Goal: Information Seeking & Learning: Learn about a topic

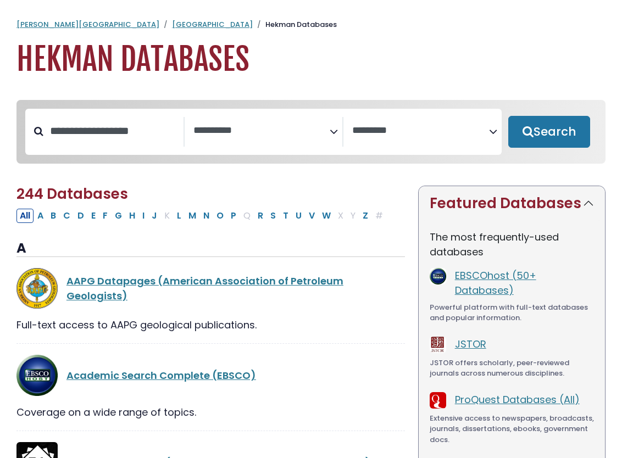
select select "Database Subject Filter"
select select "Database Vendors Filter"
click at [42, 217] on button "A" at bounding box center [40, 216] width 13 height 14
select select "Database Subject Filter"
select select "Database Vendors Filter"
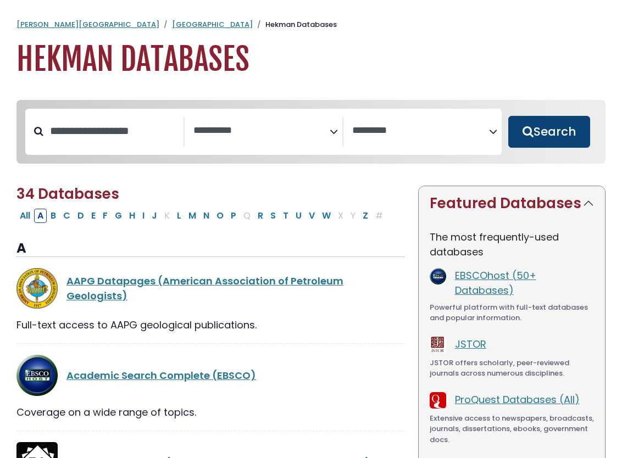
click at [538, 139] on button "Search" at bounding box center [549, 132] width 82 height 32
select select "Database Subject Filter"
select select "Database Vendors Filter"
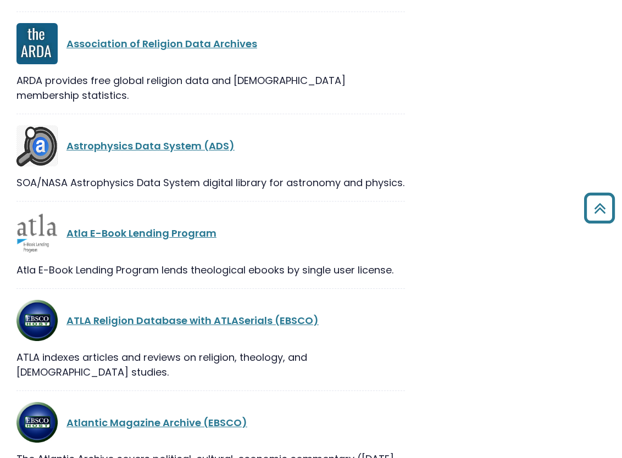
scroll to position [2899, 0]
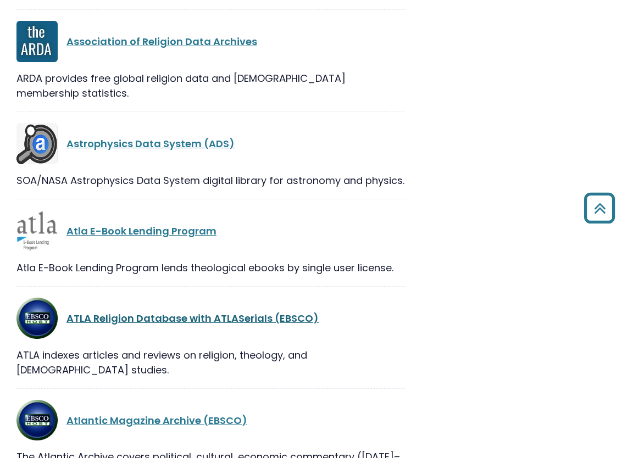
click at [140, 311] on link "ATLA Religion Database with ATLASerials (EBSCO)" at bounding box center [192, 318] width 252 height 14
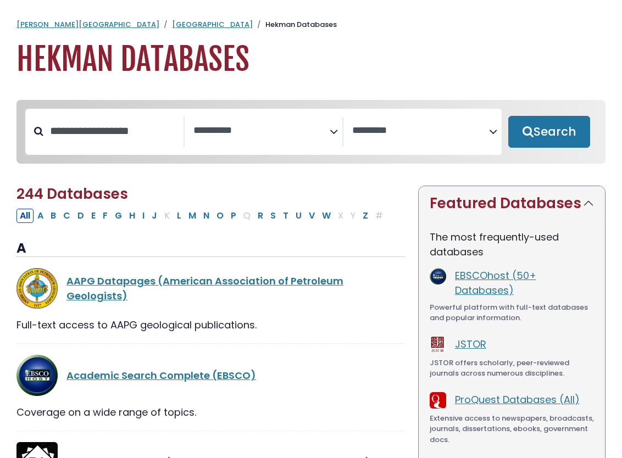
select select "Database Subject Filter"
select select "Database Vendors Filter"
click at [332, 132] on icon "Search filters" at bounding box center [333, 130] width 8 height 16
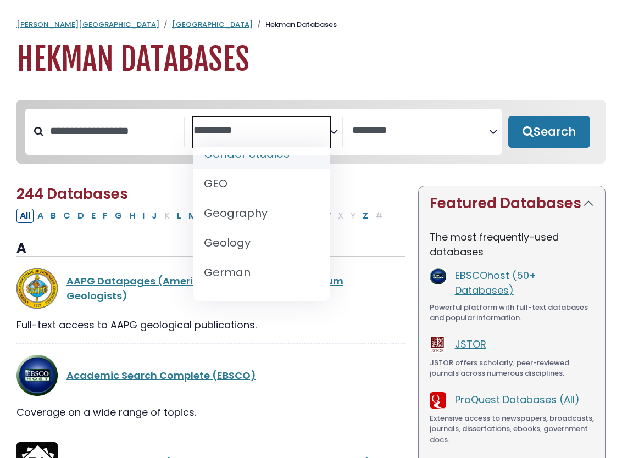
scroll to position [601, 0]
click at [309, 41] on h1 "Hekman Databases" at bounding box center [310, 59] width 589 height 37
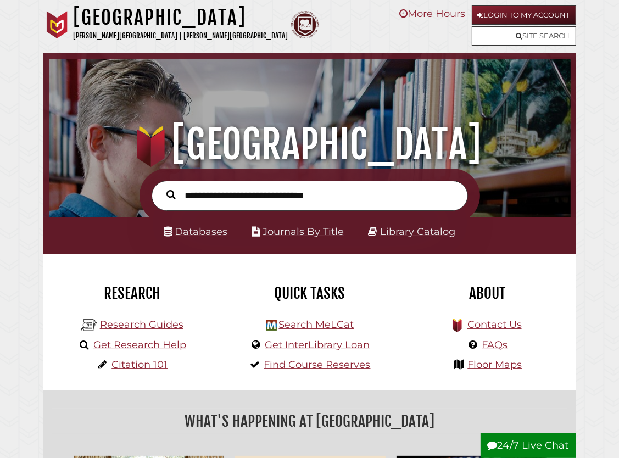
scroll to position [172, 516]
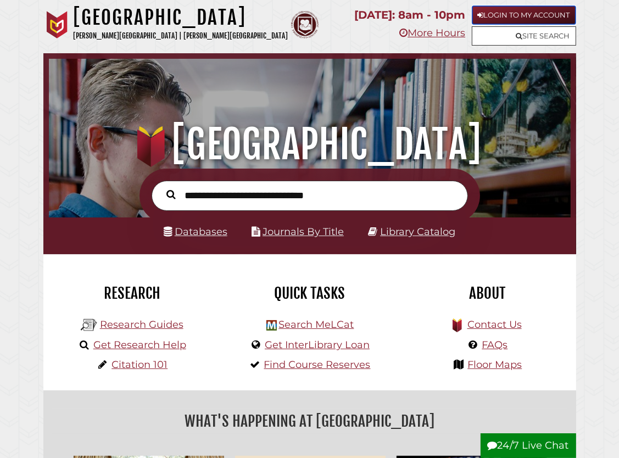
click at [511, 12] on link "Login to My Account" at bounding box center [524, 14] width 104 height 19
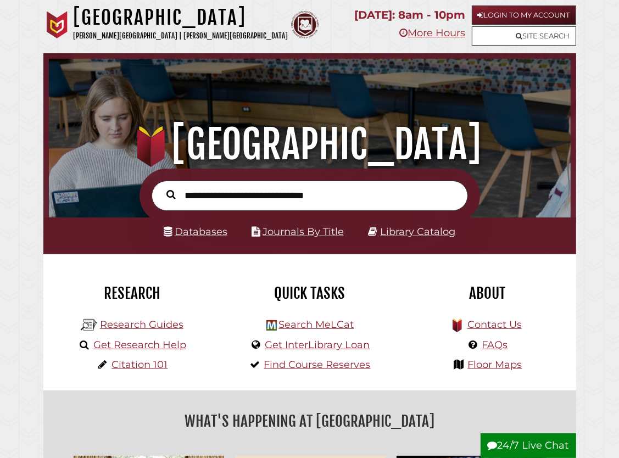
scroll to position [172, 516]
click at [272, 199] on input "text" at bounding box center [310, 196] width 316 height 30
type input "*"
type input "**********"
click at [161, 188] on button "Search" at bounding box center [171, 195] width 20 height 14
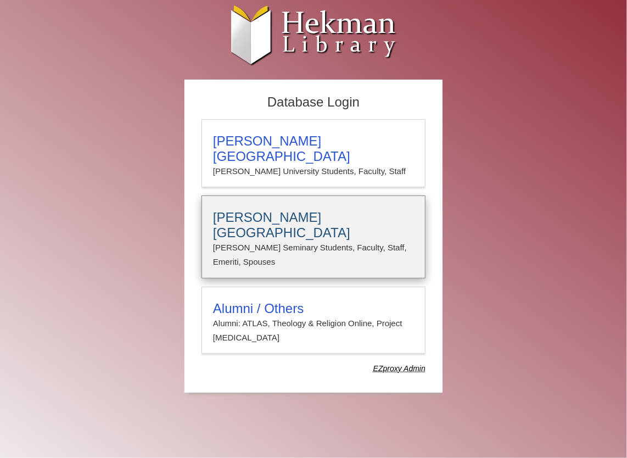
type input "**********"
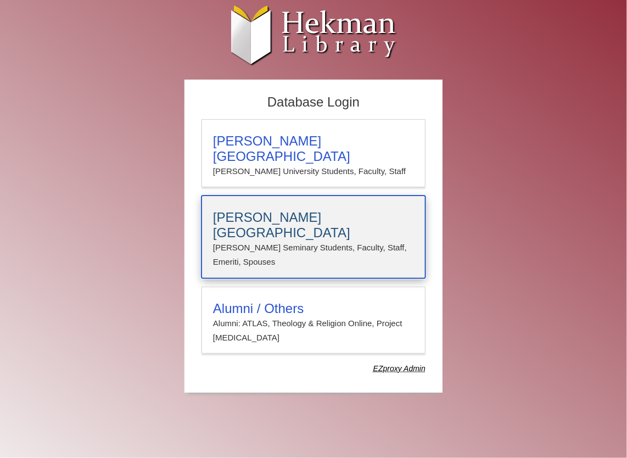
click at [308, 210] on h3 "Calvin Theological Seminary" at bounding box center [313, 225] width 201 height 31
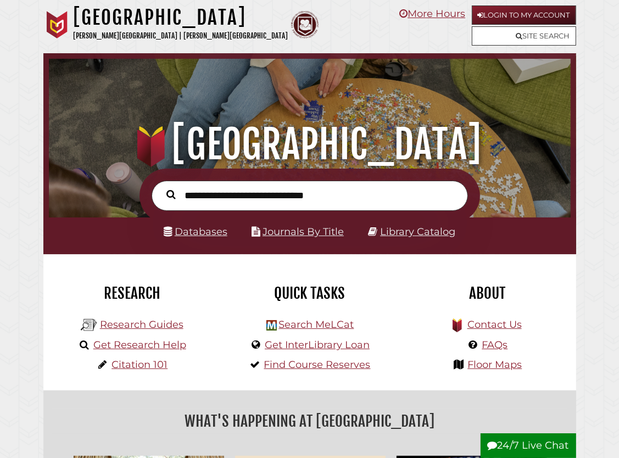
scroll to position [172, 516]
click at [265, 203] on input "text" at bounding box center [310, 196] width 316 height 30
type input "**********"
click at [161, 188] on button "Search" at bounding box center [171, 195] width 20 height 14
